Goal: Information Seeking & Learning: Learn about a topic

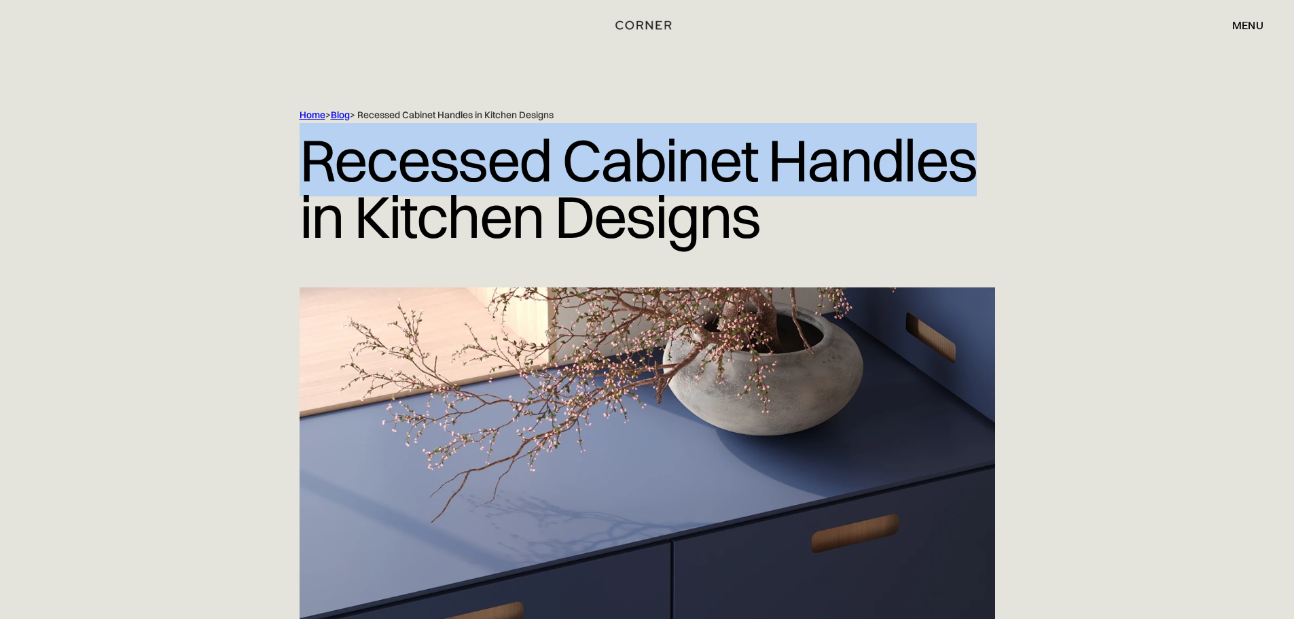
drag, startPoint x: 309, startPoint y: 171, endPoint x: 964, endPoint y: 151, distance: 656.1
click at [964, 151] on h1 "Recessed Cabinet Handles in Kitchen Designs" at bounding box center [648, 188] width 696 height 133
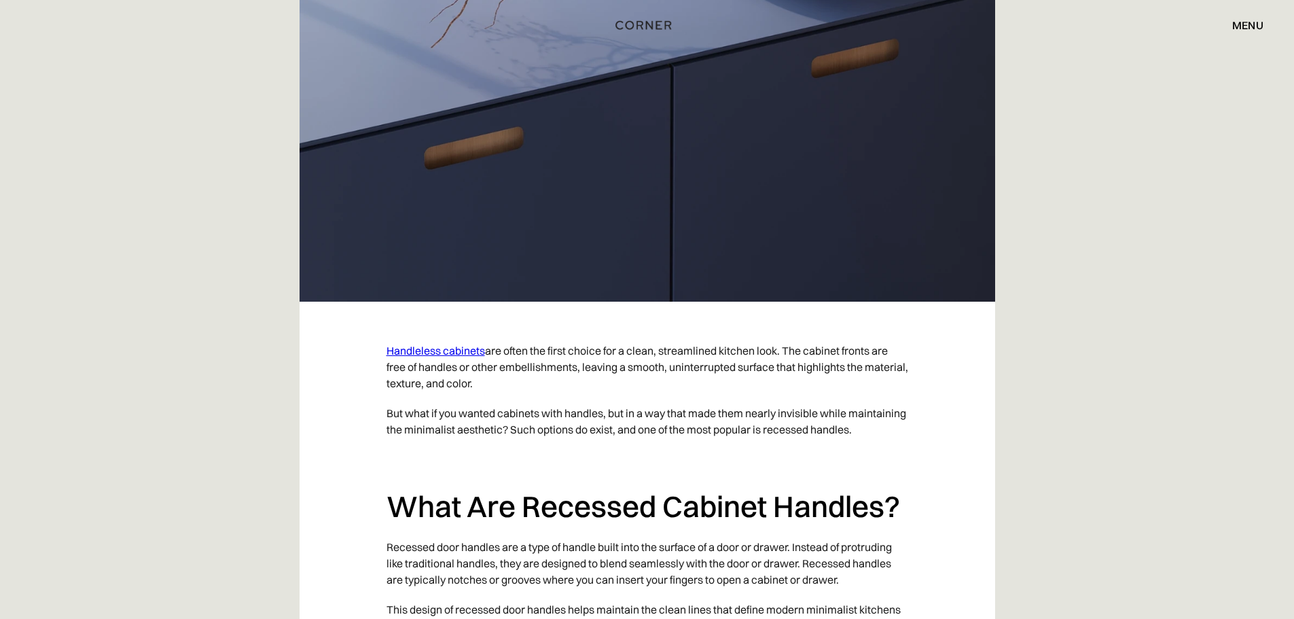
scroll to position [476, 0]
click at [445, 352] on link "Handleless cabinets" at bounding box center [436, 350] width 99 height 14
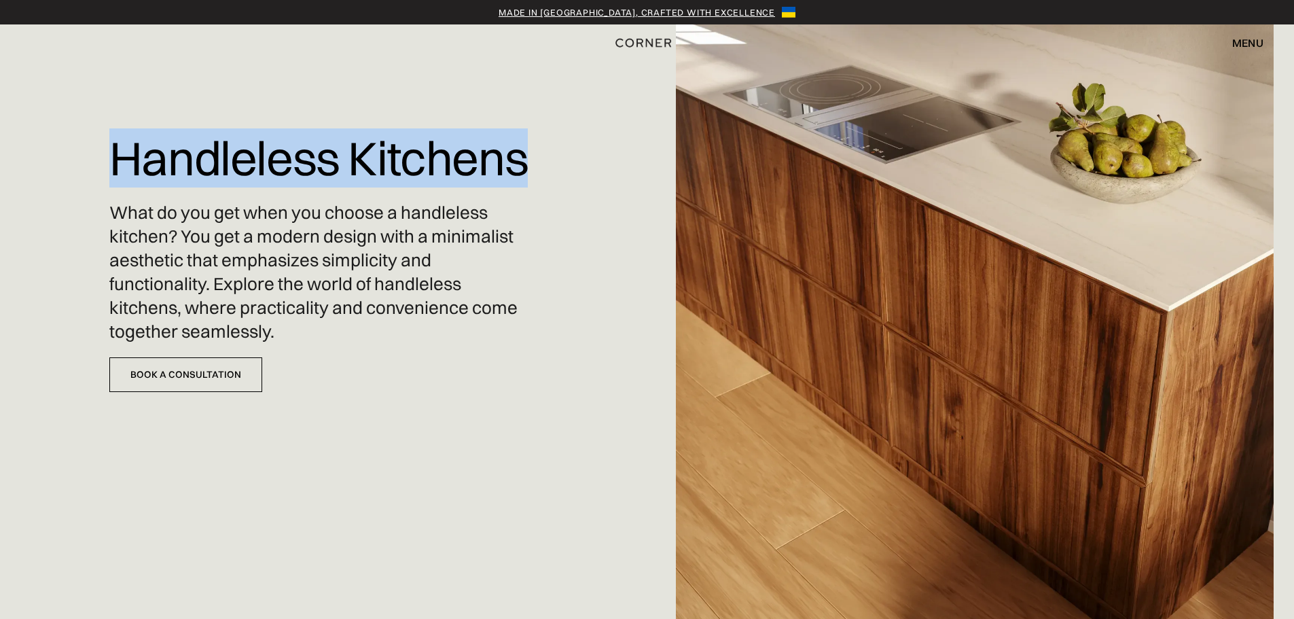
drag, startPoint x: 527, startPoint y: 156, endPoint x: 125, endPoint y: 179, distance: 402.3
click at [125, 179] on h1 "Handleless Kitchens" at bounding box center [318, 158] width 419 height 72
